Goal: Transaction & Acquisition: Purchase product/service

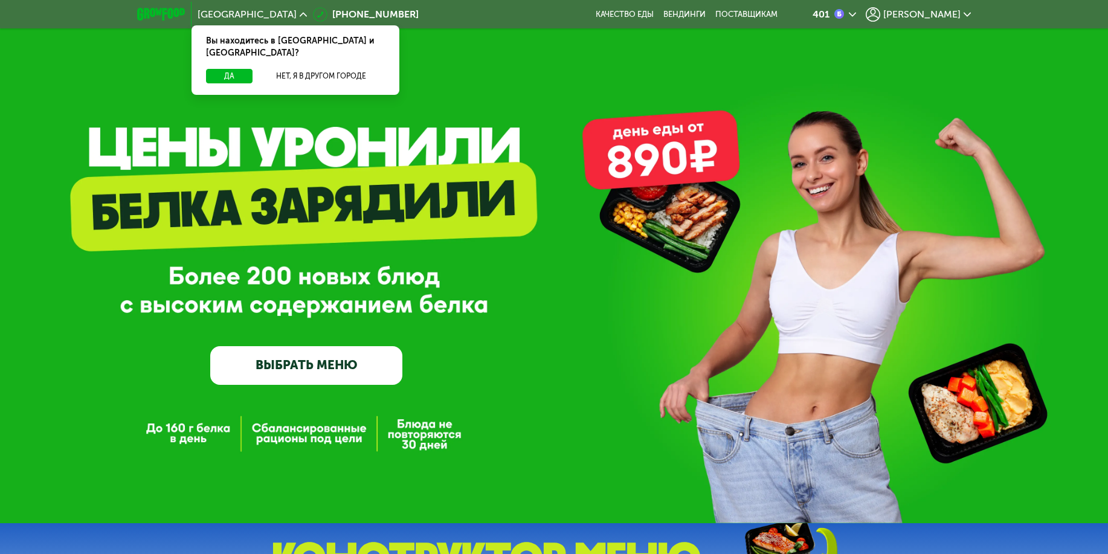
click at [937, 14] on span "[PERSON_NAME]" at bounding box center [921, 15] width 77 height 10
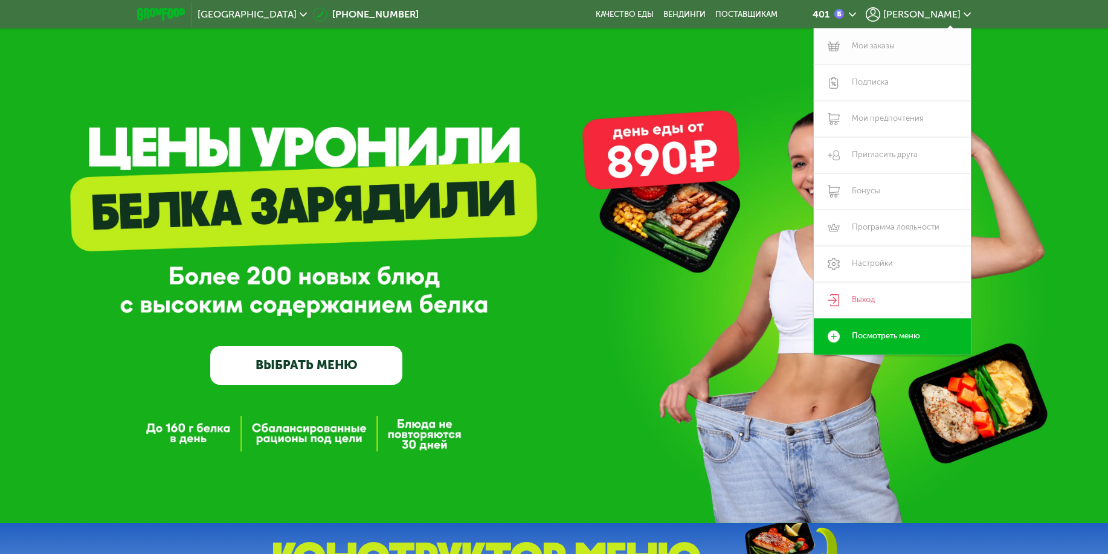
click at [879, 46] on link "Мои заказы" at bounding box center [891, 46] width 157 height 36
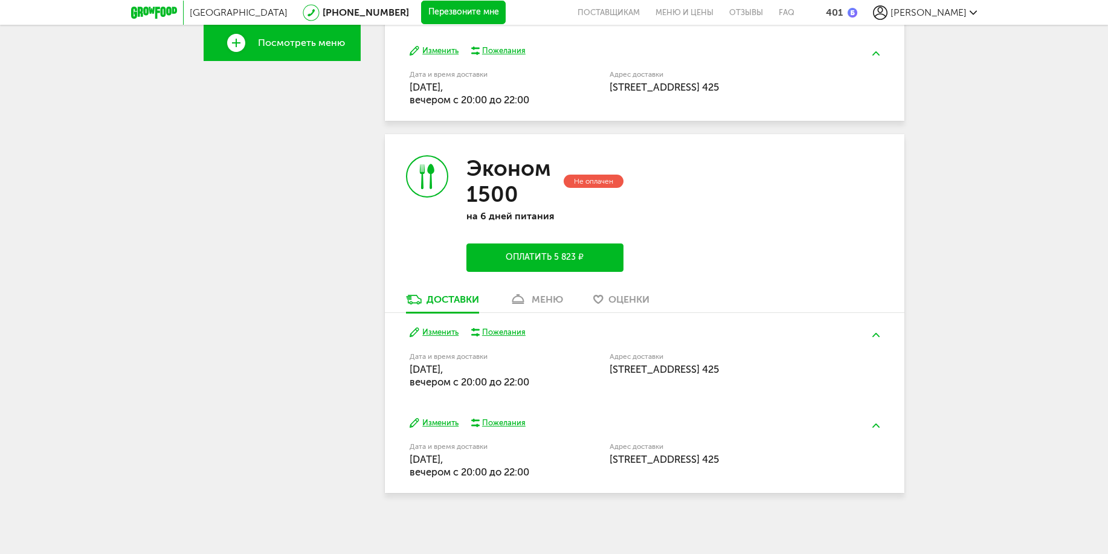
scroll to position [451, 0]
click at [969, 260] on div "Санкт-Петербург 8 (800) 555-21-78 Перезвоните мне поставщикам Меню и цены Отзыв…" at bounding box center [554, 51] width 1108 height 1005
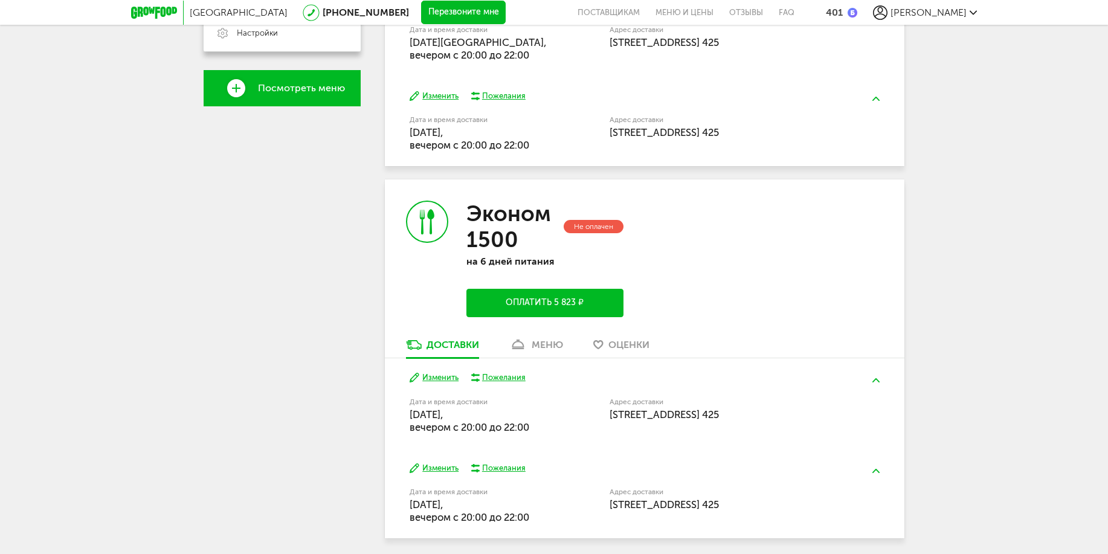
scroll to position [330, 0]
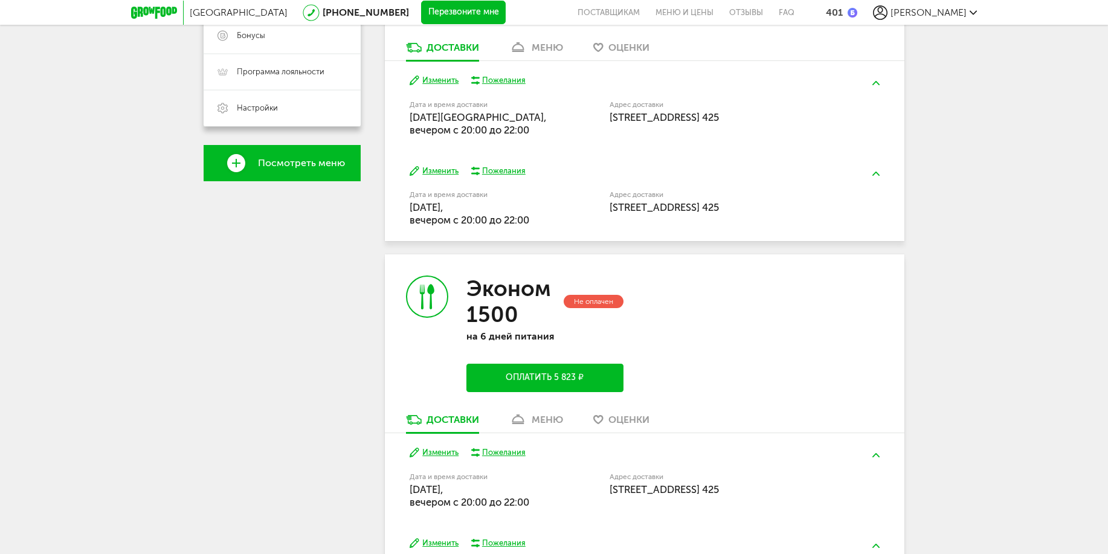
click at [551, 382] on button "Оплатить 5 823 ₽" at bounding box center [544, 378] width 157 height 28
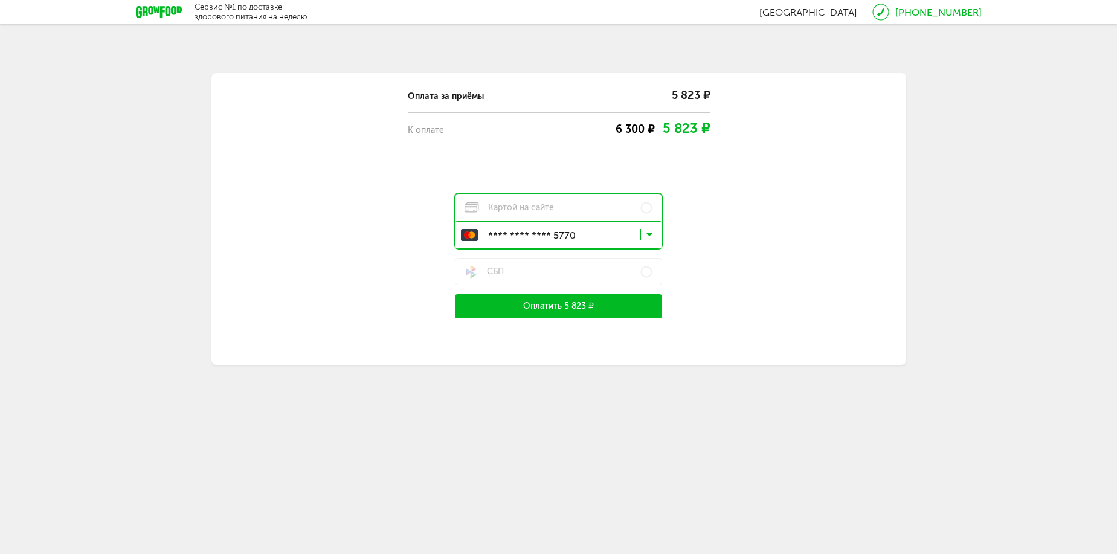
click at [560, 306] on button "Оплатить 5 823 ₽" at bounding box center [559, 306] width 208 height 24
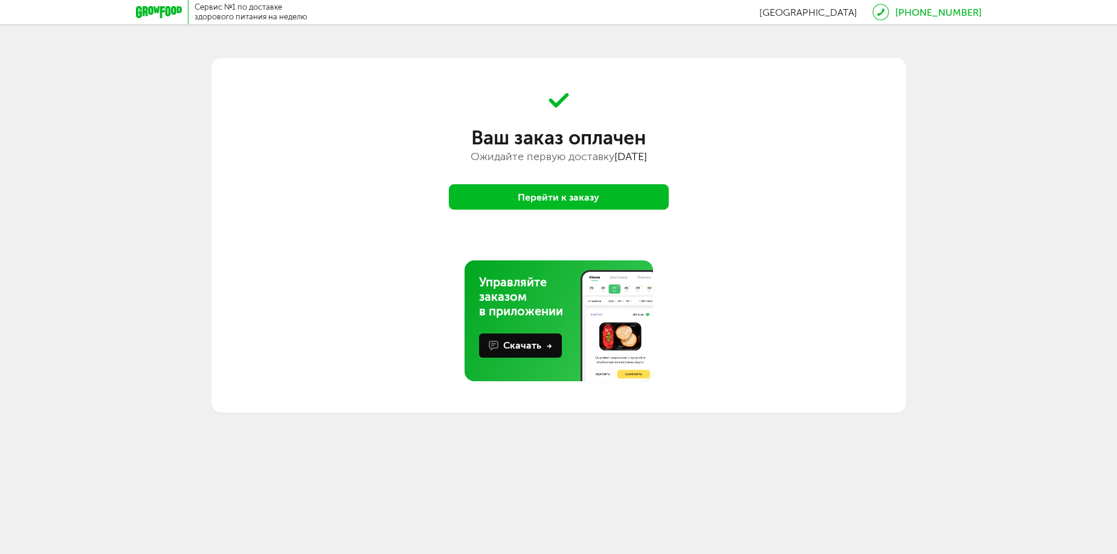
click at [608, 201] on button "Перейти к заказу" at bounding box center [559, 196] width 220 height 25
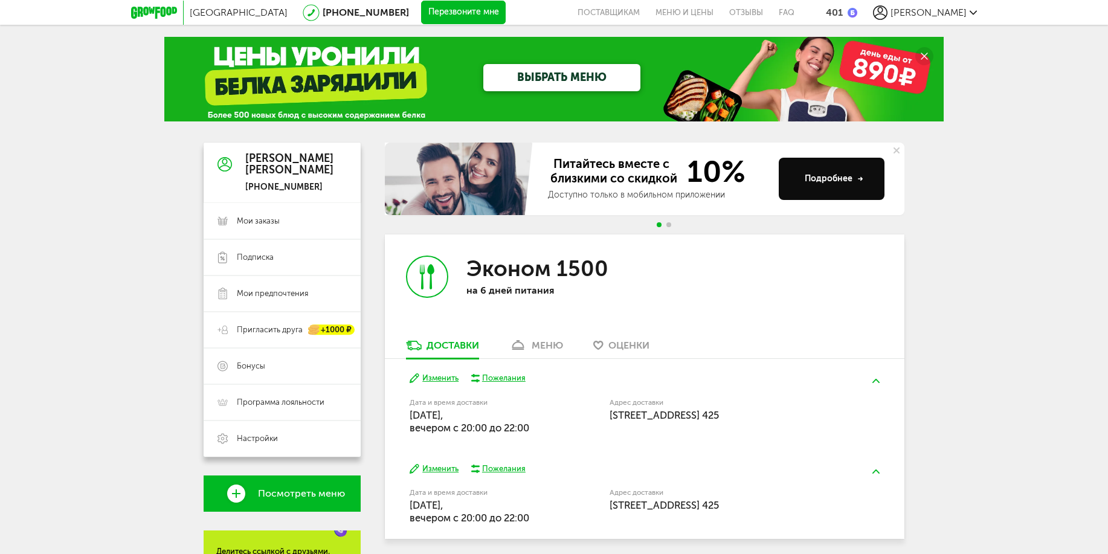
click at [842, 12] on div "401" at bounding box center [834, 12] width 17 height 11
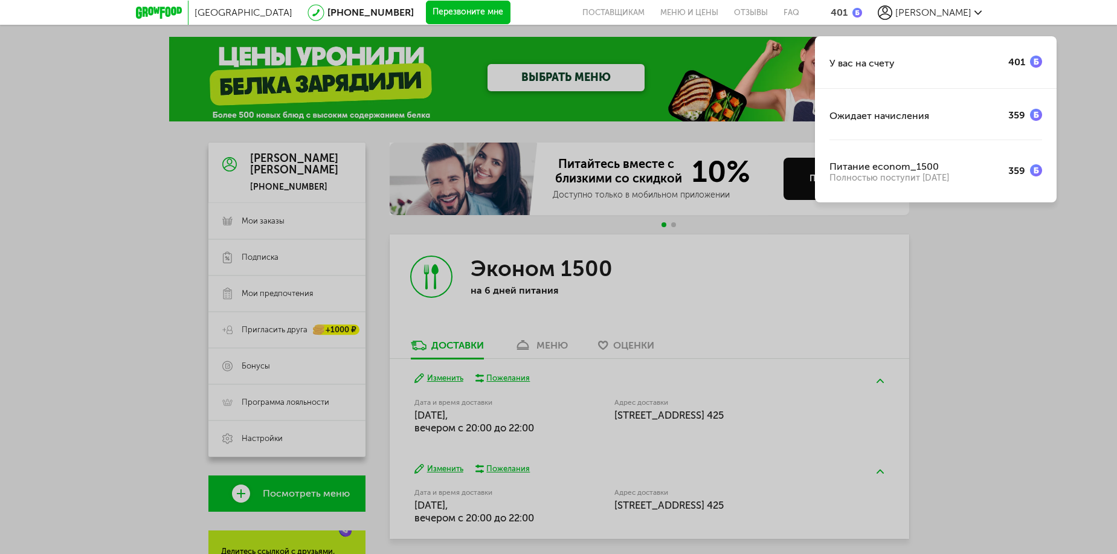
click at [1033, 65] on img at bounding box center [1036, 62] width 12 height 12
click at [983, 301] on div "У вас на счету 401 Ожидает начисления 359 Питание econom_1500 Полностью поступи…" at bounding box center [558, 277] width 1117 height 554
